Goal: Transaction & Acquisition: Purchase product/service

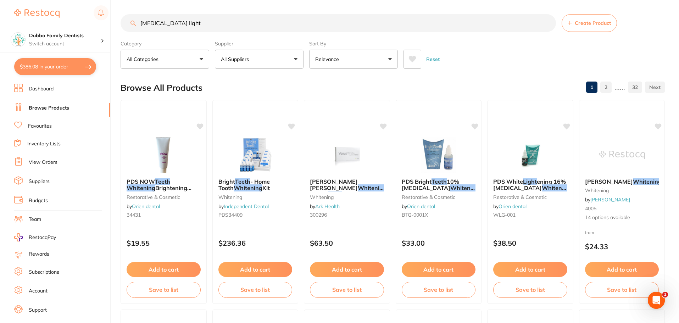
click at [213, 24] on input "[MEDICAL_DATA] light" at bounding box center [338, 23] width 435 height 18
type input "t"
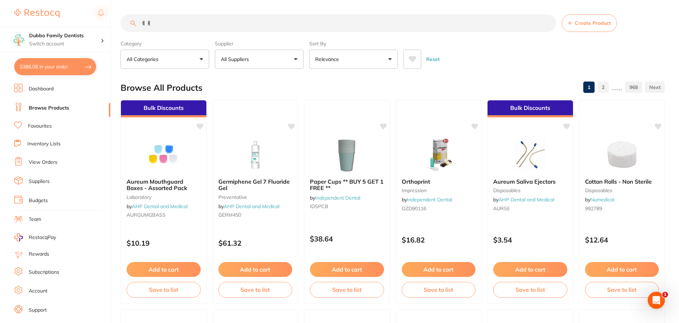
type input "ㅔ"
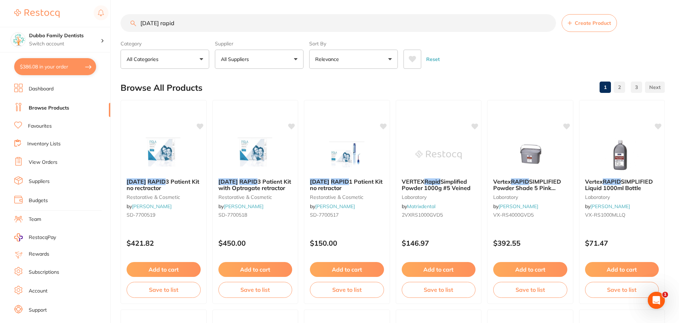
type input "[DATE] rapid"
click at [145, 178] on div "[DATE] RAPID 3 Patient Kit no rectractor restorative & cosmetic by [PERSON_NAME…" at bounding box center [164, 199] width 86 height 54
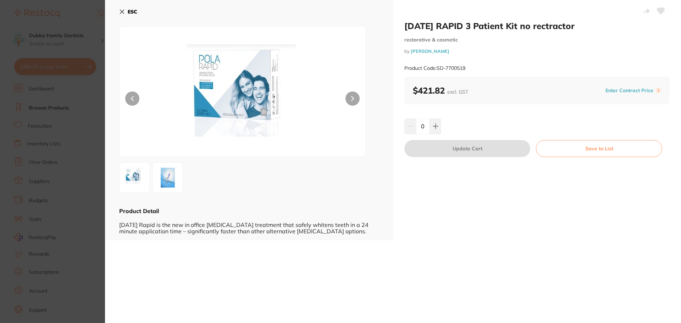
click at [172, 185] on img at bounding box center [168, 178] width 26 height 26
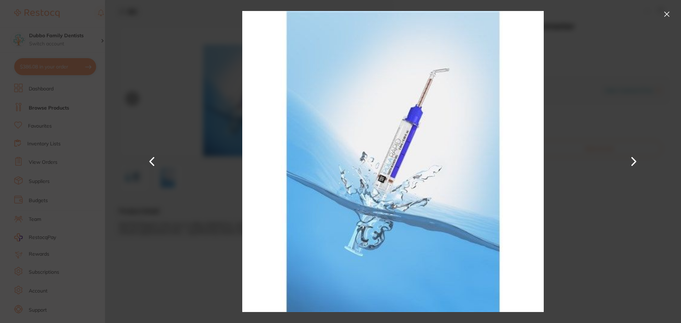
click at [588, 102] on div at bounding box center [393, 161] width 576 height 323
click at [666, 11] on button at bounding box center [666, 14] width 11 height 11
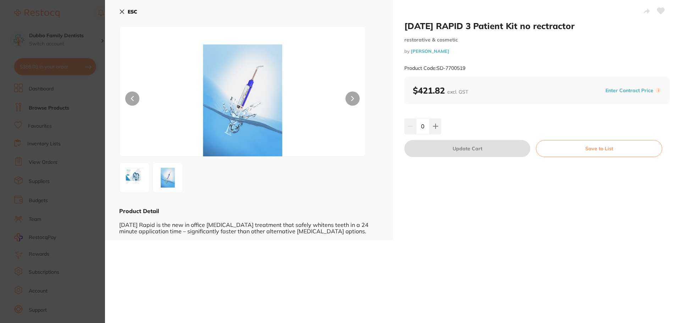
click at [122, 10] on icon at bounding box center [122, 12] width 6 height 6
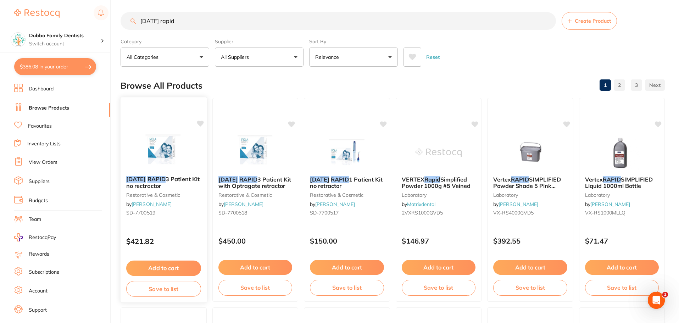
click at [176, 138] on img at bounding box center [163, 152] width 46 height 36
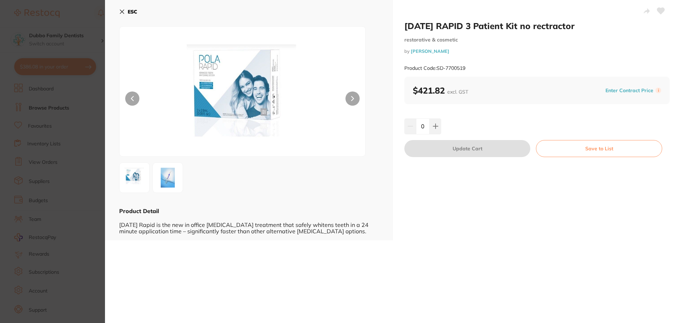
click at [162, 172] on img at bounding box center [168, 178] width 26 height 26
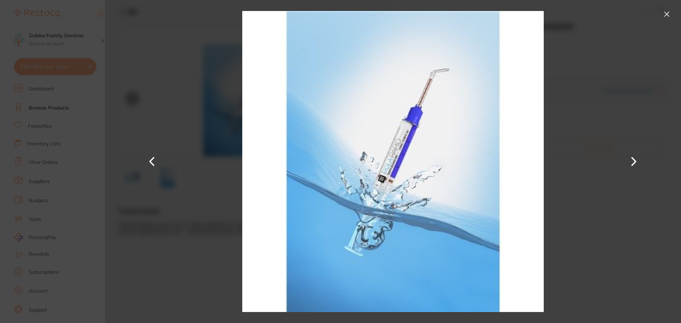
click at [578, 122] on div at bounding box center [393, 161] width 576 height 323
click at [668, 16] on button at bounding box center [666, 14] width 11 height 11
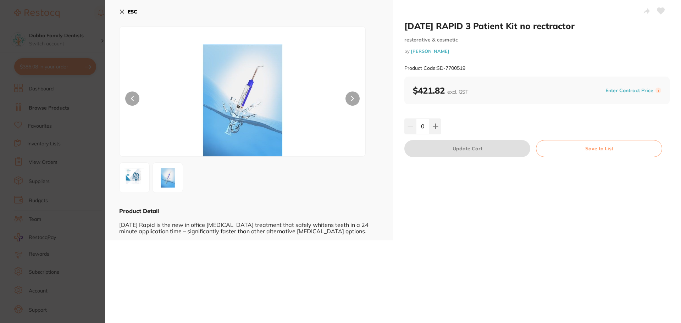
click at [68, 34] on section "[DATE] RAPID 3 Patient Kit no rectractor restorative & cosmetic by [PERSON_NAME…" at bounding box center [340, 161] width 681 height 323
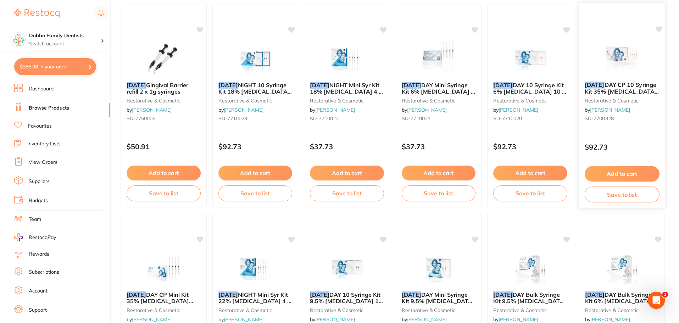
scroll to position [357, 0]
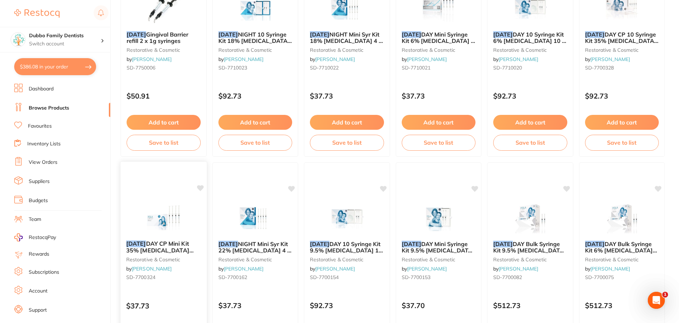
click at [164, 246] on span "DAY CP Mini Kit 35% [MEDICAL_DATA] 4x1.3g syr" at bounding box center [159, 250] width 67 height 20
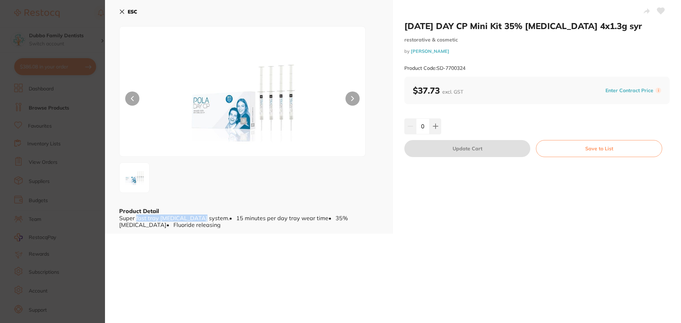
drag, startPoint x: 136, startPoint y: 216, endPoint x: 205, endPoint y: 216, distance: 69.1
click at [198, 215] on div "Super fast tray [MEDICAL_DATA] system.• 15 minutes per day tray wear time• 35% …" at bounding box center [249, 221] width 260 height 13
drag, startPoint x: 246, startPoint y: 219, endPoint x: 277, endPoint y: 218, distance: 31.2
click at [277, 218] on div "Super fast tray [MEDICAL_DATA] system.• 15 minutes per day tray wear time• 35% …" at bounding box center [249, 221] width 260 height 13
click at [293, 218] on div "Super fast tray [MEDICAL_DATA] system.• 15 minutes per day tray wear time• 35% …" at bounding box center [249, 221] width 260 height 13
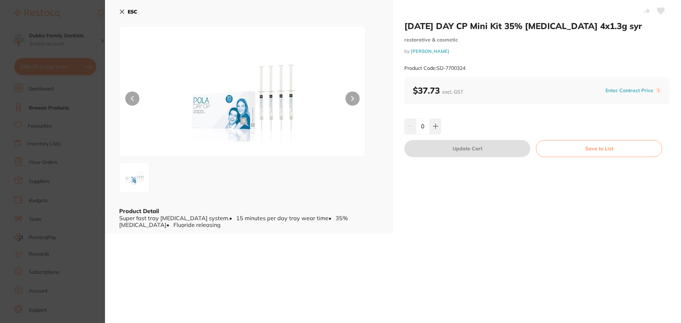
click at [78, 212] on section "[DATE] DAY CP Mini Kit 35% [MEDICAL_DATA] 4x1.3g syr restorative & cosmetic by …" at bounding box center [340, 161] width 681 height 323
